Goal: Task Accomplishment & Management: Manage account settings

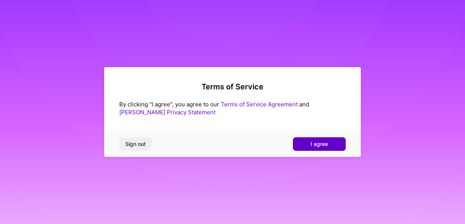
click at [325, 150] on button "I agree" at bounding box center [319, 144] width 53 height 14
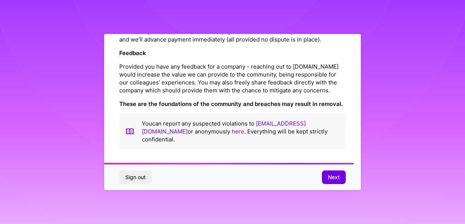
scroll to position [914, 0]
click at [341, 178] on button "Next" at bounding box center [334, 178] width 24 height 14
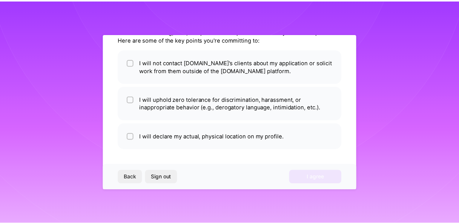
scroll to position [48, 0]
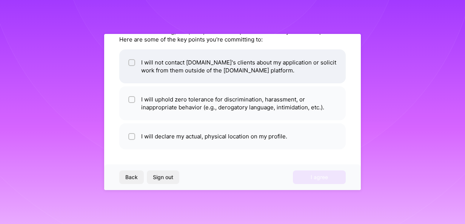
click at [130, 60] on div at bounding box center [131, 62] width 7 height 7
checkbox input "true"
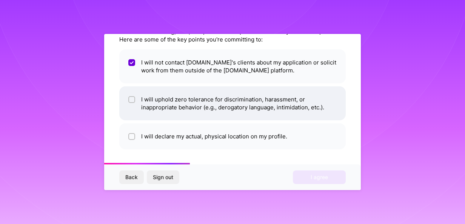
click at [134, 99] on div at bounding box center [131, 99] width 7 height 7
checkbox input "true"
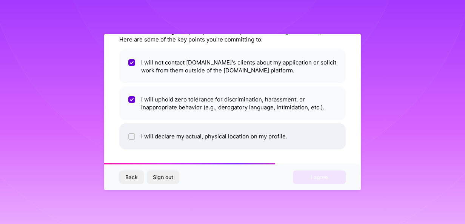
click at [130, 134] on input "checkbox" at bounding box center [132, 136] width 5 height 5
checkbox input "true"
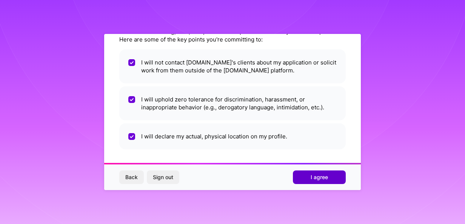
click at [327, 178] on span "I agree" at bounding box center [319, 178] width 17 height 8
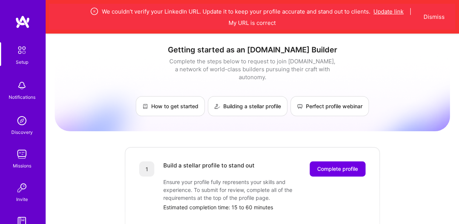
click at [384, 11] on button "Update link" at bounding box center [389, 12] width 30 height 8
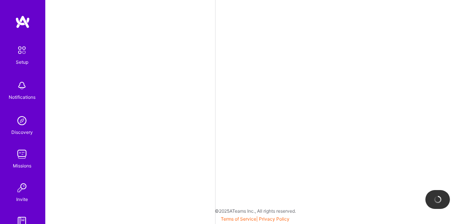
select select "US"
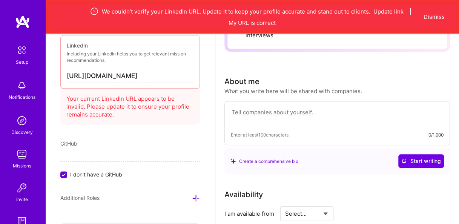
scroll to position [0, 29]
drag, startPoint x: 81, startPoint y: 71, endPoint x: 215, endPoint y: 77, distance: 134.2
click at [215, 77] on div "Add photo [PERSON_NAME] Program Manager 21 Years Experience Location This is th…" at bounding box center [130, 146] width 170 height 224
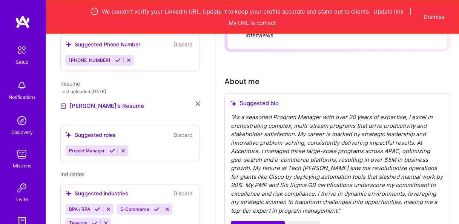
scroll to position [110, 0]
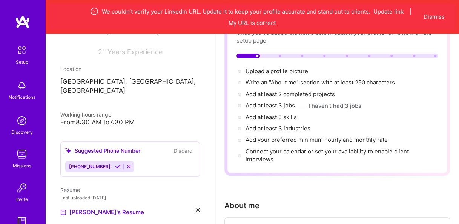
scroll to position [0, 0]
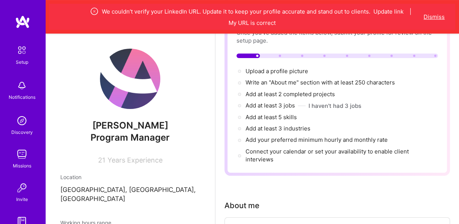
click at [433, 17] on button "Dismiss" at bounding box center [434, 17] width 21 height 8
